Goal: Book appointment/travel/reservation

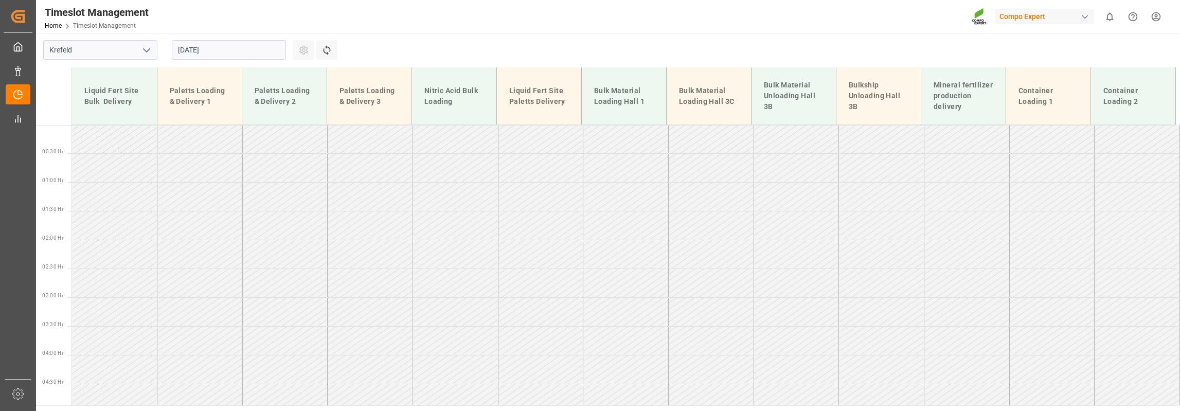
scroll to position [154, 0]
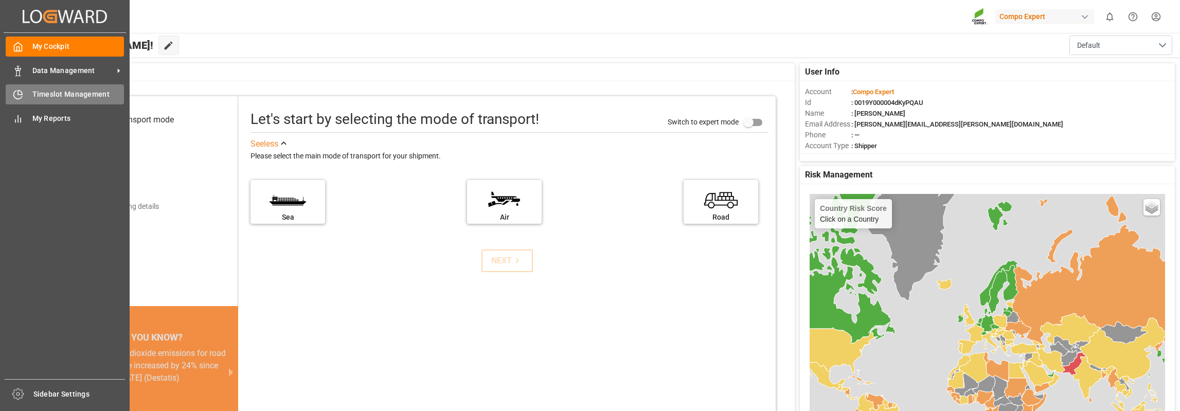
click at [27, 91] on div "Timeslot Management Timeslot Management" at bounding box center [65, 94] width 118 height 20
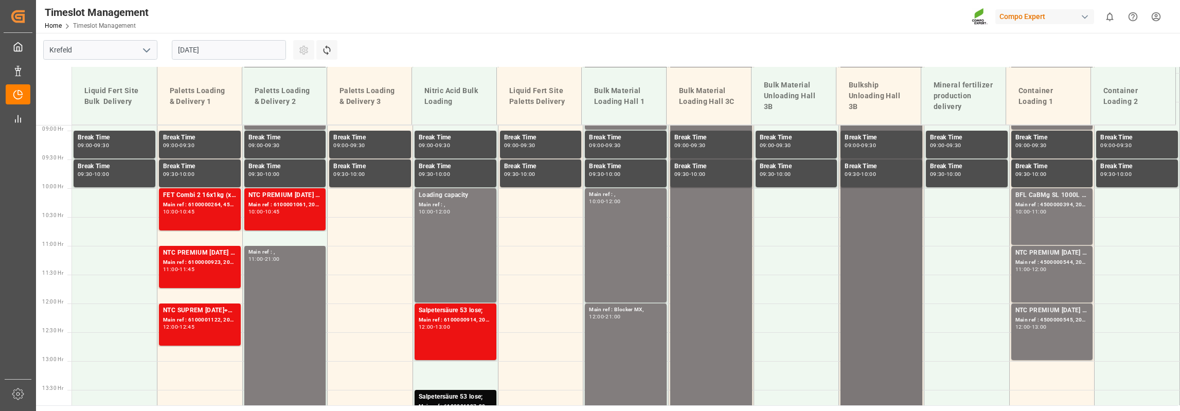
scroll to position [307, 0]
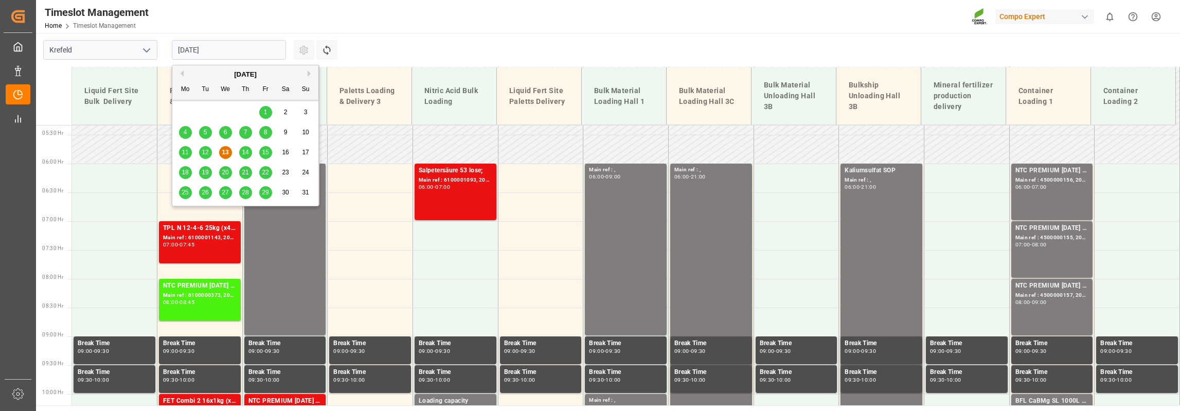
click at [174, 47] on input "[DATE]" at bounding box center [229, 50] width 114 height 20
click at [184, 172] on span "18" at bounding box center [185, 172] width 7 height 7
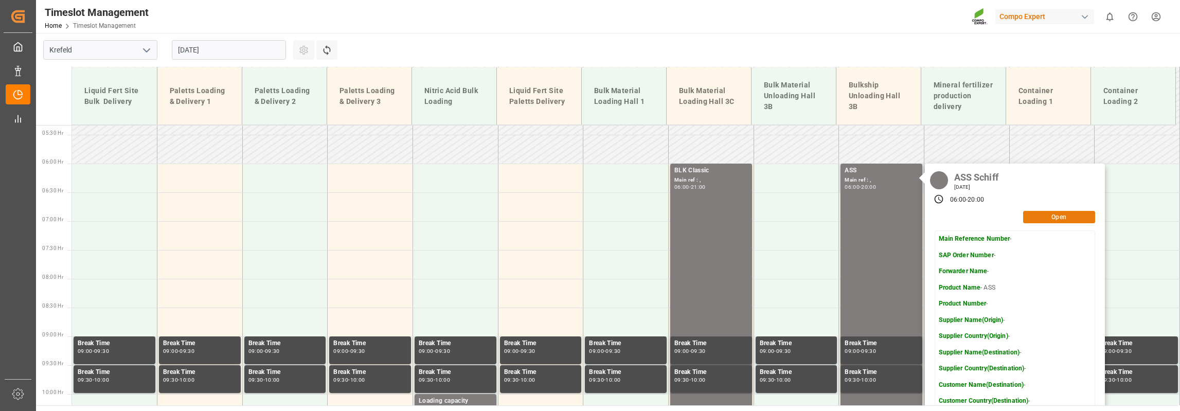
click at [1033, 218] on button "Open" at bounding box center [1059, 217] width 72 height 12
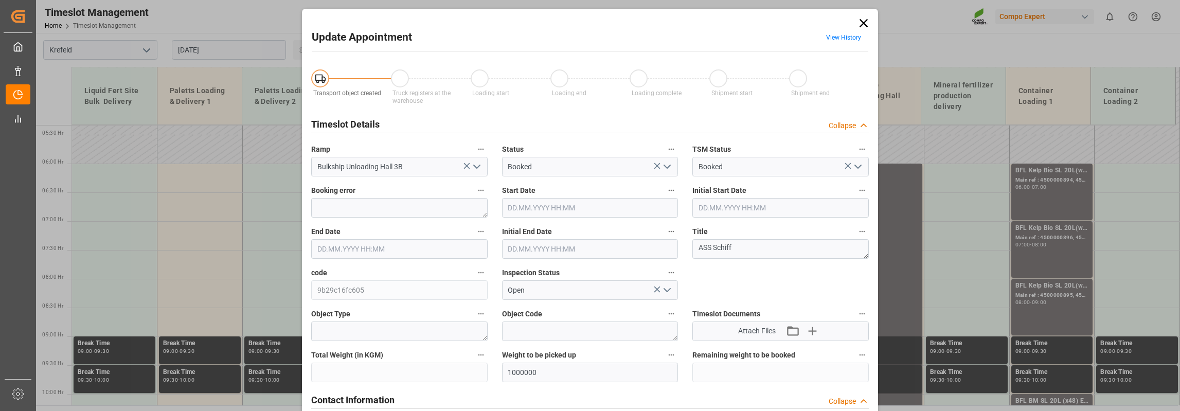
type input "[DATE] 06:00"
type input "[DATE] 20:00"
type input "[DATE] 06:30"
type input "[DATE] 13:31"
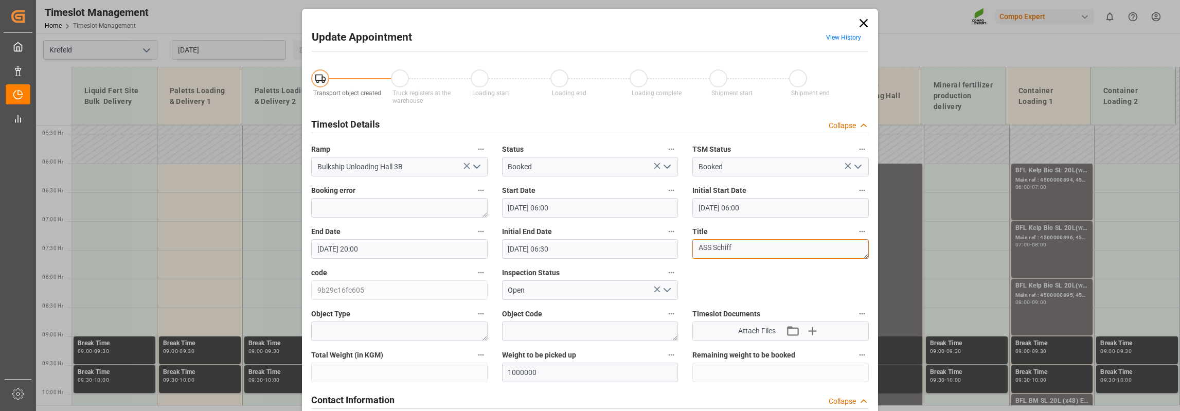
click at [762, 247] on textarea "ASS Schiff" at bounding box center [780, 249] width 176 height 20
paste textarea "Rio 2 (Vida 10 + TČ 2)"
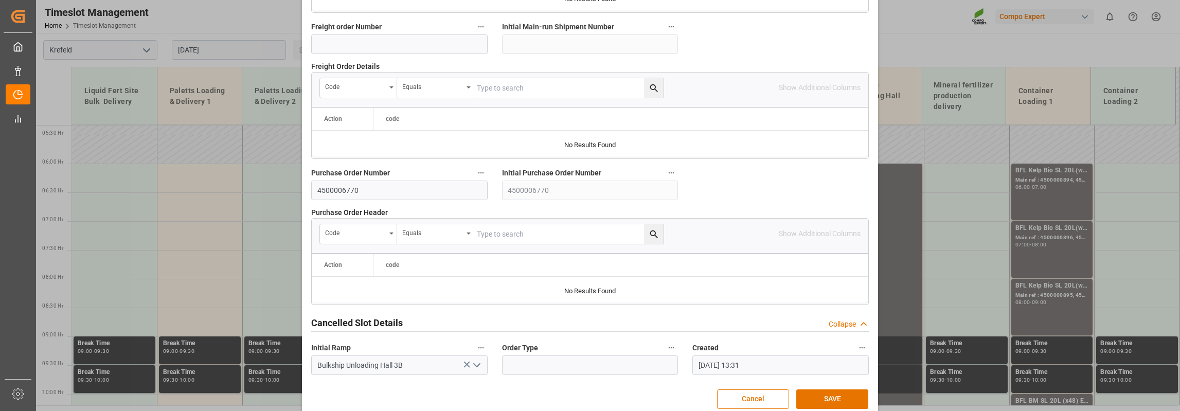
scroll to position [1014, 0]
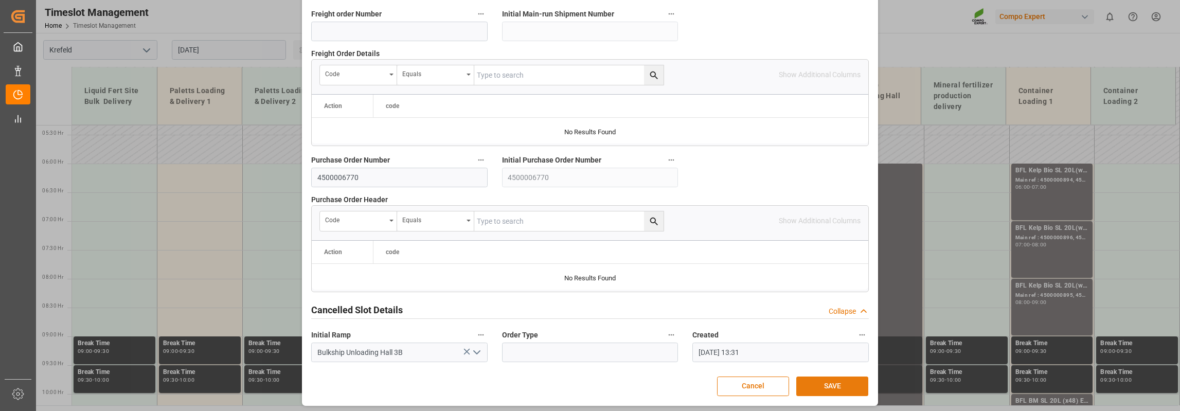
type textarea "Rio 2 (Vida 10 + TČ 2)"
click at [833, 385] on button "SAVE" at bounding box center [832, 387] width 72 height 20
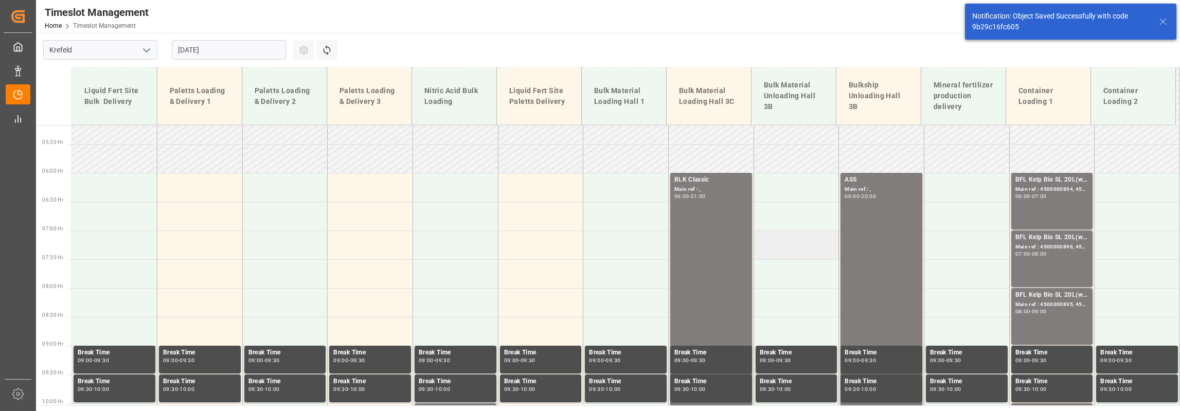
scroll to position [302, 0]
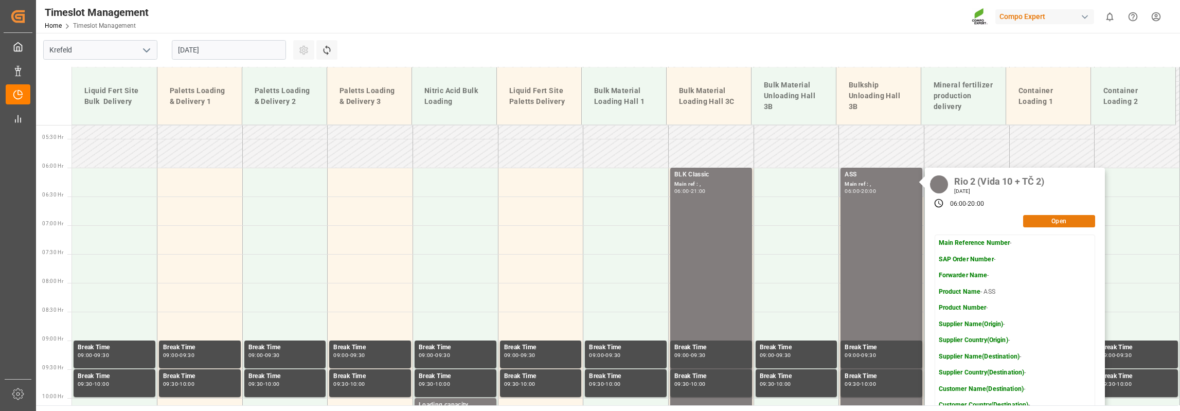
click at [1033, 215] on button "Open" at bounding box center [1059, 221] width 72 height 12
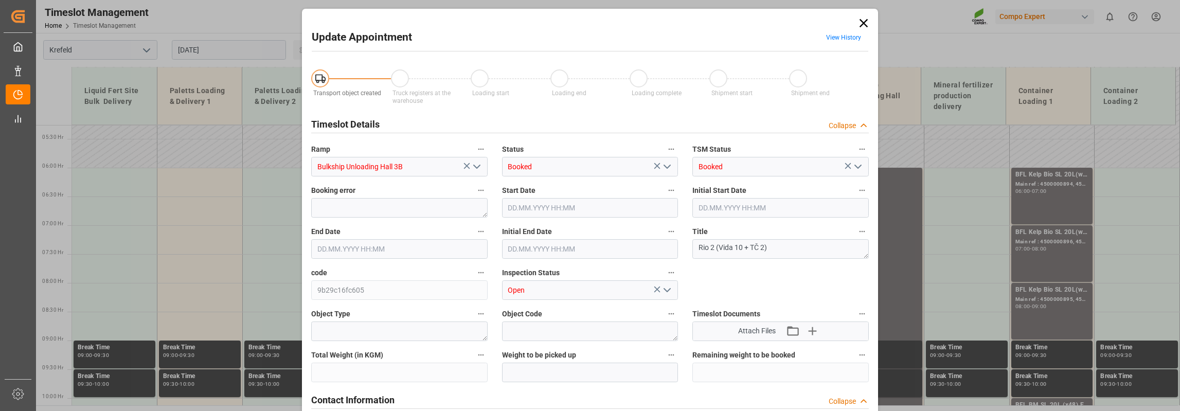
type input "1000000"
type input "[DATE] 06:00"
type input "[DATE] 20:00"
type input "[DATE] 06:30"
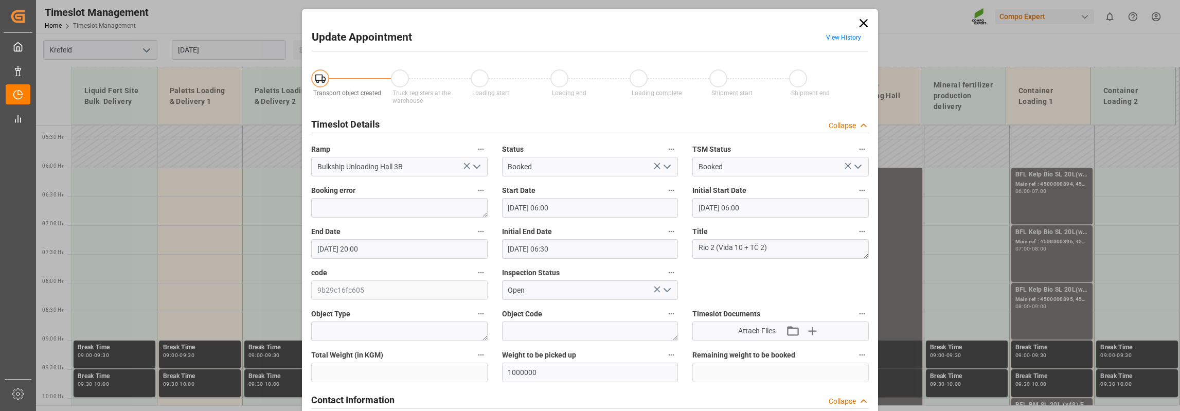
type input "[DATE] 13:31"
click at [778, 246] on textarea "Rio 2 (Vida 10 + TČ 2)" at bounding box center [780, 249] width 176 height 20
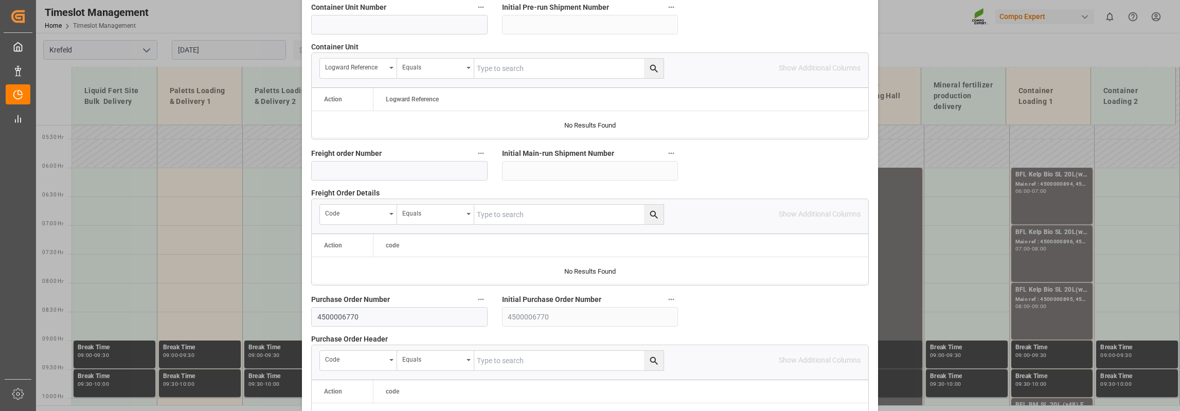
scroll to position [1014, 0]
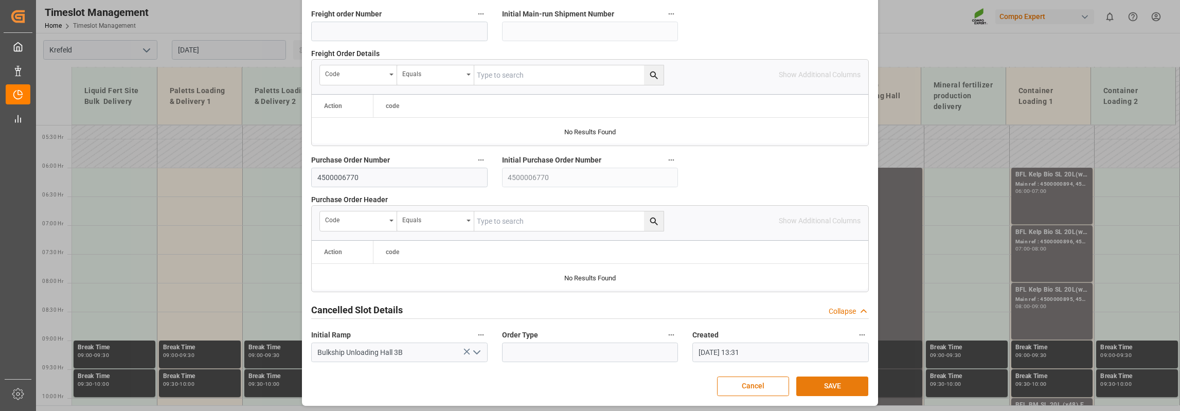
type textarea "Rio 2 (Vida 10 + TČ 2) Schubvb."
click at [831, 385] on button "SAVE" at bounding box center [832, 387] width 72 height 20
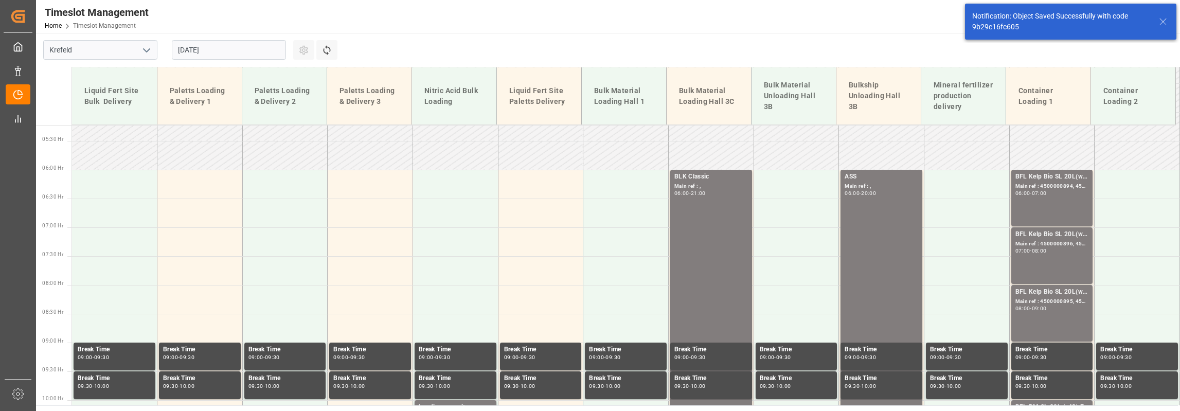
scroll to position [302, 0]
